Goal: Task Accomplishment & Management: Use online tool/utility

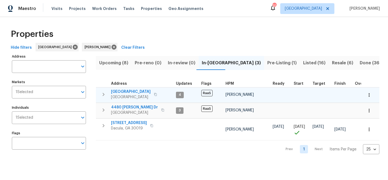
click at [123, 92] on span "[GEOGRAPHIC_DATA]" at bounding box center [131, 91] width 40 height 5
click at [118, 93] on span "3877 Trenton Dr" at bounding box center [131, 91] width 40 height 5
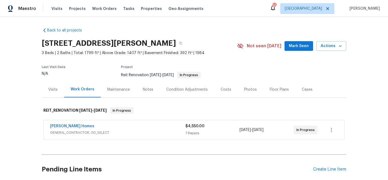
click at [299, 47] on span "Mark Seen" at bounding box center [299, 46] width 20 height 7
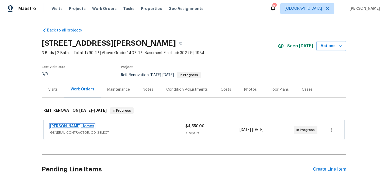
click at [67, 126] on link "[PERSON_NAME] Homes" at bounding box center [72, 126] width 44 height 4
click at [153, 88] on div "Notes" at bounding box center [147, 90] width 23 height 16
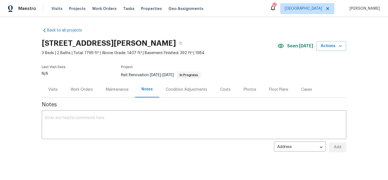
scroll to position [9, 0]
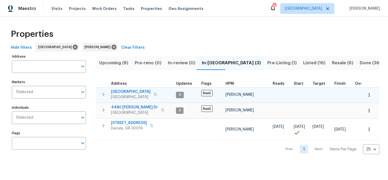
click at [124, 92] on span "3877 Trenton Dr" at bounding box center [131, 91] width 40 height 5
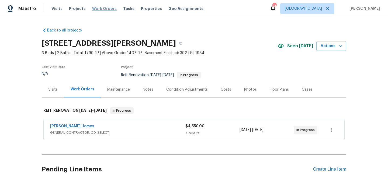
click at [95, 6] on span "Work Orders" at bounding box center [104, 8] width 25 height 5
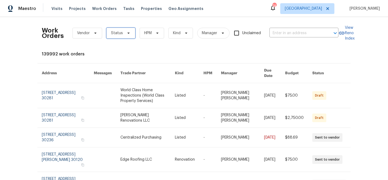
click at [116, 35] on span "Status" at bounding box center [117, 32] width 12 height 5
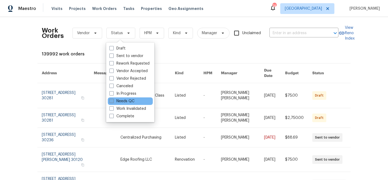
click at [124, 101] on label "Needs QC" at bounding box center [121, 101] width 25 height 5
click at [113, 101] on input "Needs QC" at bounding box center [111, 101] width 4 height 4
checkbox input "true"
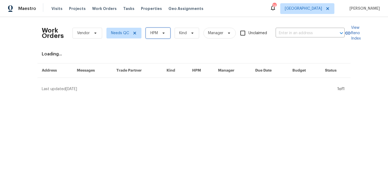
click at [152, 30] on span "HPM" at bounding box center [158, 33] width 25 height 11
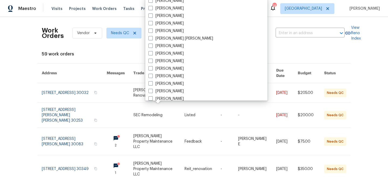
scroll to position [253, 0]
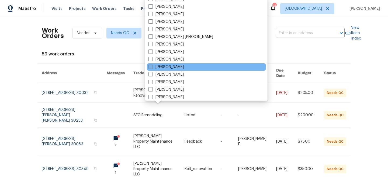
click at [169, 67] on label "[PERSON_NAME]" at bounding box center [165, 66] width 35 height 5
click at [152, 67] on input "[PERSON_NAME]" at bounding box center [150, 66] width 4 height 4
checkbox input "true"
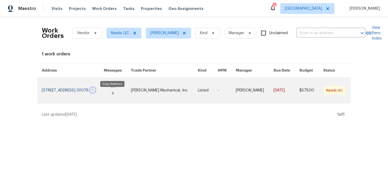
click at [94, 92] on icon "button" at bounding box center [92, 90] width 3 height 3
click at [94, 86] on link at bounding box center [73, 90] width 62 height 25
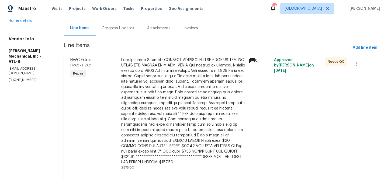
scroll to position [49, 0]
click at [195, 122] on div at bounding box center [183, 112] width 124 height 108
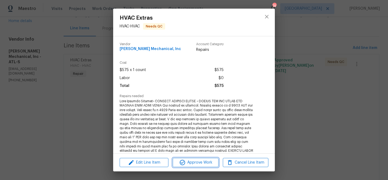
click at [196, 162] on span "Approve Work" at bounding box center [195, 162] width 42 height 7
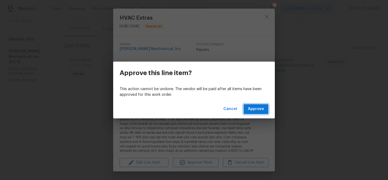
click at [252, 108] on span "Approve" at bounding box center [256, 109] width 16 height 7
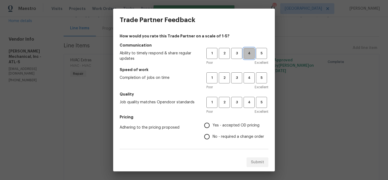
click at [249, 56] on span "4" at bounding box center [249, 53] width 10 height 6
drag, startPoint x: 252, startPoint y: 80, endPoint x: 251, endPoint y: 88, distance: 7.6
click at [252, 80] on span "4" at bounding box center [249, 78] width 10 height 6
drag, startPoint x: 247, startPoint y: 103, endPoint x: 207, endPoint y: 137, distance: 52.4
click at [247, 104] on span "4" at bounding box center [249, 102] width 10 height 6
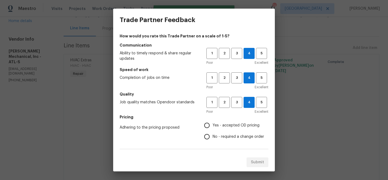
click at [212, 127] on input "Yes - accepted OD pricing" at bounding box center [206, 125] width 11 height 11
radio input "true"
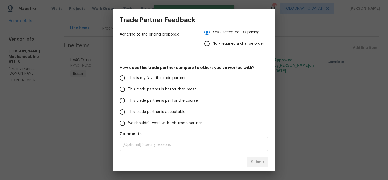
drag, startPoint x: 149, startPoint y: 92, endPoint x: 154, endPoint y: 93, distance: 6.0
click at [149, 92] on span "This trade partner is better than most" at bounding box center [162, 90] width 68 height 6
click at [128, 92] on input "This trade partner is better than most" at bounding box center [122, 89] width 11 height 11
click at [263, 164] on span "Submit" at bounding box center [257, 162] width 13 height 7
radio input "true"
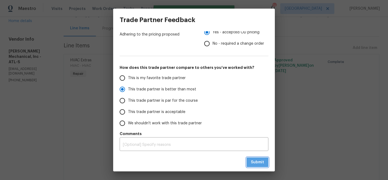
radio input "false"
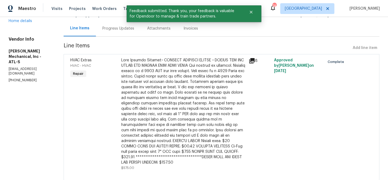
scroll to position [0, 0]
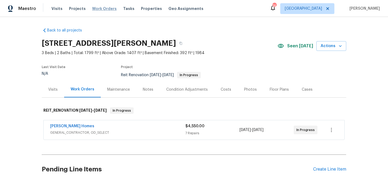
click at [105, 7] on span "Work Orders" at bounding box center [104, 8] width 25 height 5
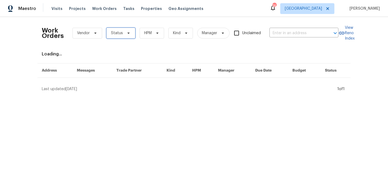
click at [119, 35] on span "Status" at bounding box center [117, 32] width 12 height 5
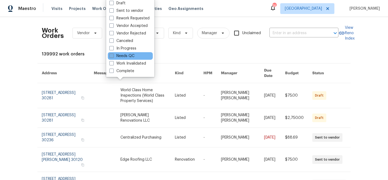
click at [124, 58] on label "Needs QC" at bounding box center [121, 55] width 25 height 5
click at [113, 57] on input "Needs QC" at bounding box center [111, 55] width 4 height 4
checkbox input "true"
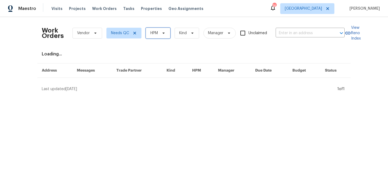
click at [156, 32] on span "HPM" at bounding box center [154, 32] width 8 height 5
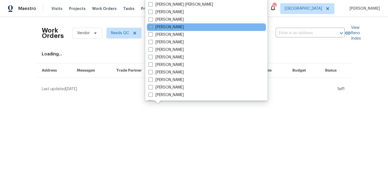
scroll to position [284, 0]
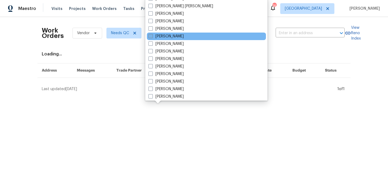
click at [161, 36] on label "[PERSON_NAME]" at bounding box center [165, 36] width 35 height 5
click at [152, 36] on input "[PERSON_NAME]" at bounding box center [150, 36] width 4 height 4
checkbox input "true"
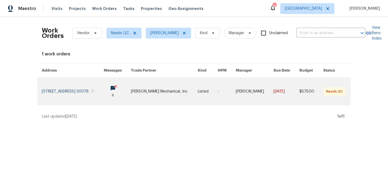
click at [73, 90] on link at bounding box center [73, 91] width 62 height 27
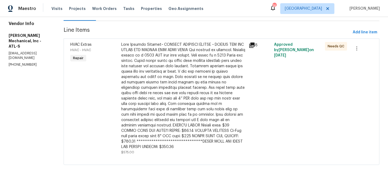
scroll to position [61, 0]
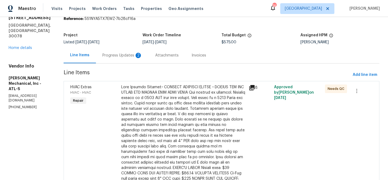
click at [135, 56] on div "Progress Updates 2" at bounding box center [122, 55] width 40 height 5
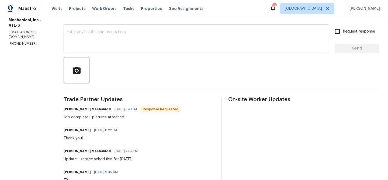
scroll to position [86, 0]
click at [111, 39] on textarea at bounding box center [196, 39] width 258 height 19
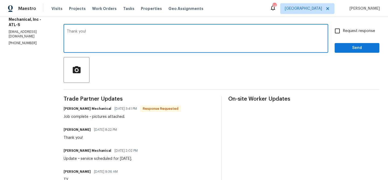
type textarea "Thank you!"
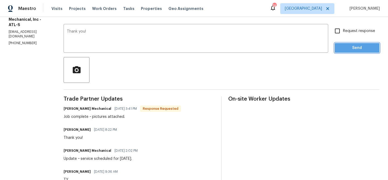
click at [357, 49] on span "Send" at bounding box center [357, 48] width 36 height 7
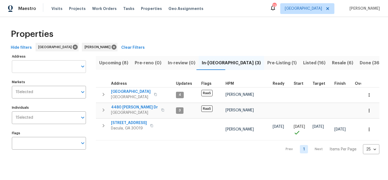
click at [42, 69] on input "Address" at bounding box center [45, 66] width 66 height 13
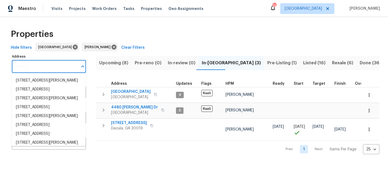
paste input "[STREET_ADDRESS]"
type input "[STREET_ADDRESS]"
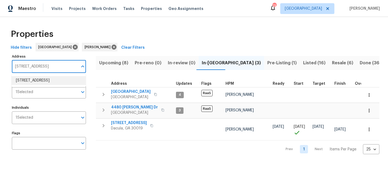
click at [42, 81] on li "1832 Glenwood Ln Snellville GA 30078" at bounding box center [49, 80] width 74 height 9
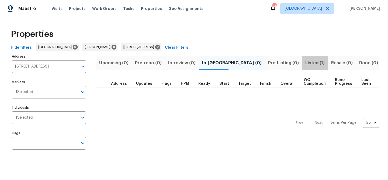
click at [305, 61] on span "Listed (1)" at bounding box center [314, 63] width 19 height 8
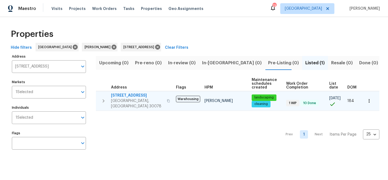
click at [116, 97] on span "[STREET_ADDRESS]" at bounding box center [137, 95] width 53 height 5
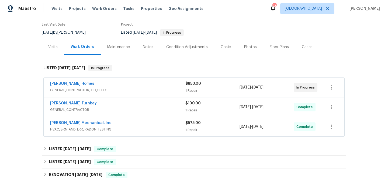
scroll to position [43, 0]
click at [75, 83] on link "[PERSON_NAME] Homes" at bounding box center [72, 83] width 44 height 4
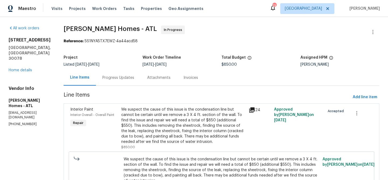
click at [117, 78] on div "Progress Updates" at bounding box center [118, 77] width 32 height 5
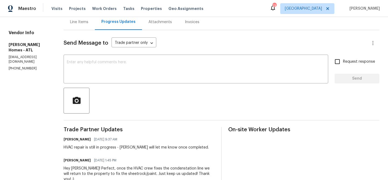
scroll to position [60, 0]
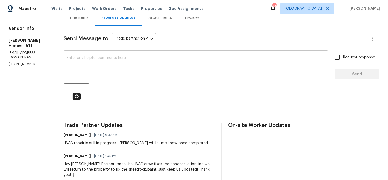
click at [98, 65] on textarea at bounding box center [196, 65] width 258 height 19
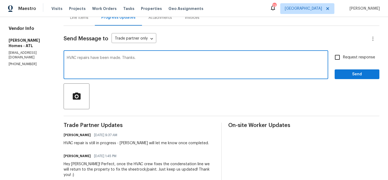
type textarea "HVAC repairs have been made. Thanks."
click at [357, 73] on span "Send" at bounding box center [357, 74] width 36 height 7
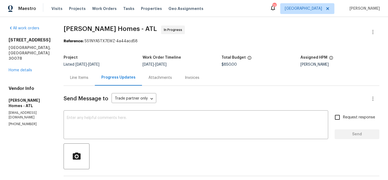
scroll to position [0, 0]
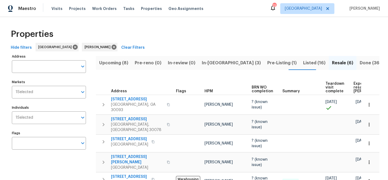
click at [211, 61] on span "In-[GEOGRAPHIC_DATA] (3)" at bounding box center [231, 63] width 59 height 8
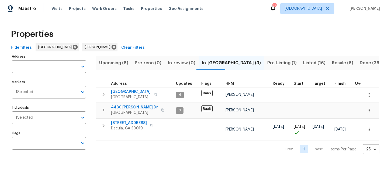
drag, startPoint x: 106, startPoint y: 61, endPoint x: 128, endPoint y: 61, distance: 22.3
click at [106, 61] on span "Upcoming (8)" at bounding box center [113, 63] width 29 height 8
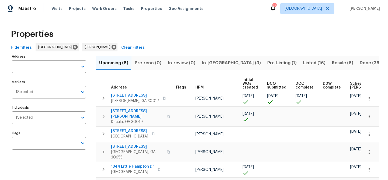
scroll to position [0, 59]
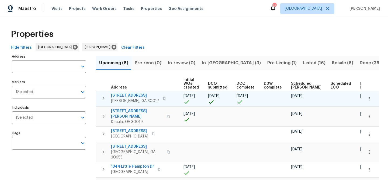
click at [132, 96] on span "[STREET_ADDRESS]" at bounding box center [135, 95] width 48 height 5
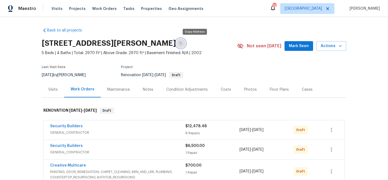
click at [182, 43] on icon "button" at bounding box center [180, 43] width 3 height 3
click at [176, 39] on button "button" at bounding box center [181, 44] width 10 height 10
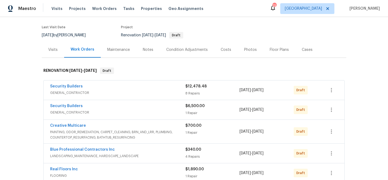
scroll to position [46, 0]
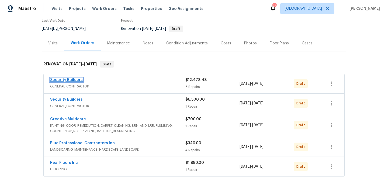
click at [70, 80] on link "Security Builders" at bounding box center [66, 80] width 33 height 4
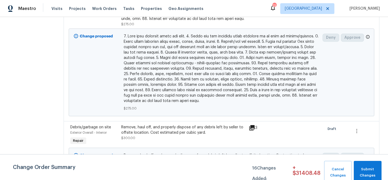
scroll to position [802, 0]
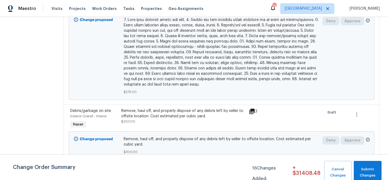
click at [254, 111] on icon at bounding box center [251, 111] width 5 height 5
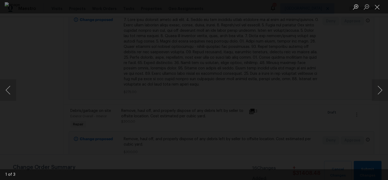
click at [365, 58] on div "Lightbox" at bounding box center [194, 90] width 388 height 180
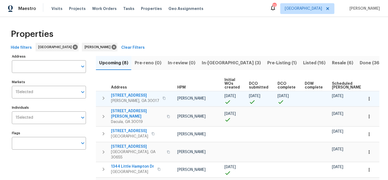
scroll to position [0, 0]
click at [308, 100] on td at bounding box center [315, 98] width 27 height 15
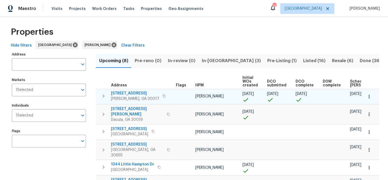
scroll to position [3, 0]
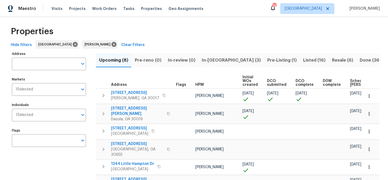
click at [212, 61] on span "In-[GEOGRAPHIC_DATA] (3)" at bounding box center [231, 61] width 59 height 8
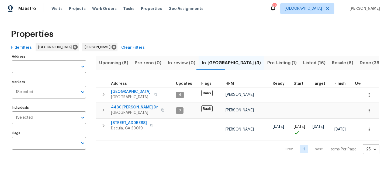
click at [122, 63] on span "Upcoming (8)" at bounding box center [113, 63] width 29 height 8
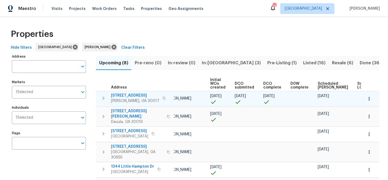
scroll to position [0, 59]
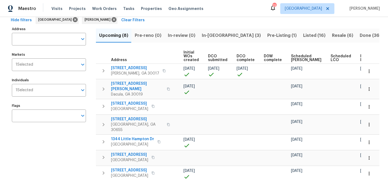
scroll to position [33, 0]
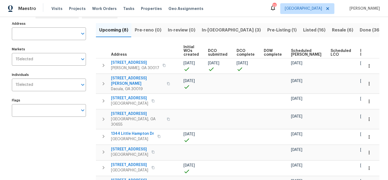
click at [360, 53] on span "Ready Date" at bounding box center [366, 53] width 12 height 8
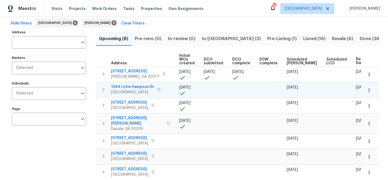
scroll to position [0, 62]
